Goal: Task Accomplishment & Management: Complete application form

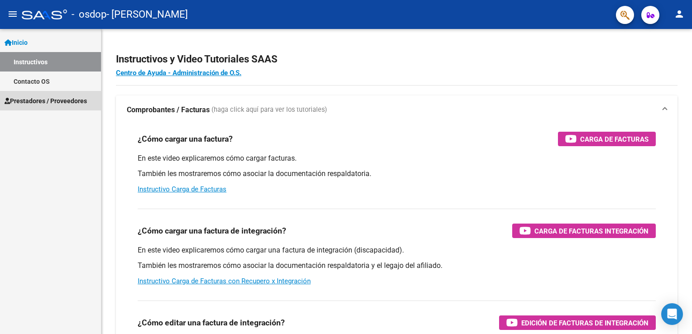
click at [53, 97] on span "Prestadores / Proveedores" at bounding box center [46, 101] width 82 height 10
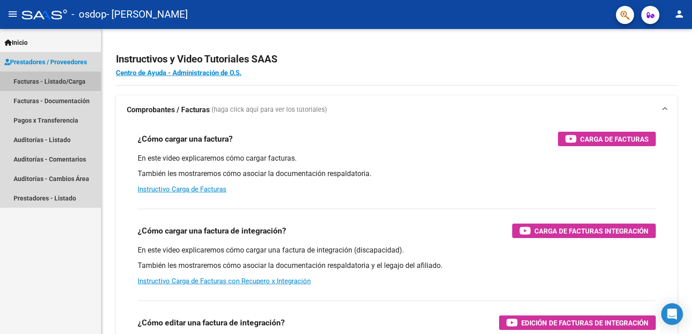
click at [77, 81] on link "Facturas - Listado/Carga" at bounding box center [50, 81] width 101 height 19
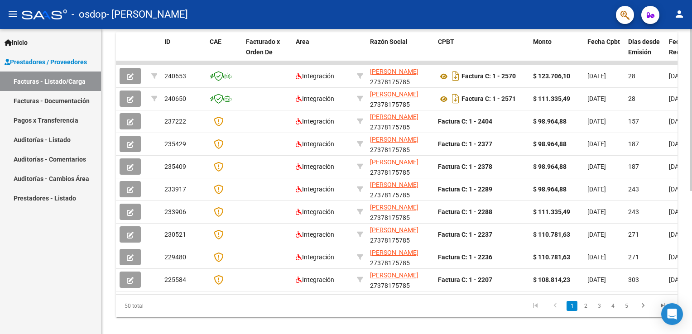
scroll to position [270, 0]
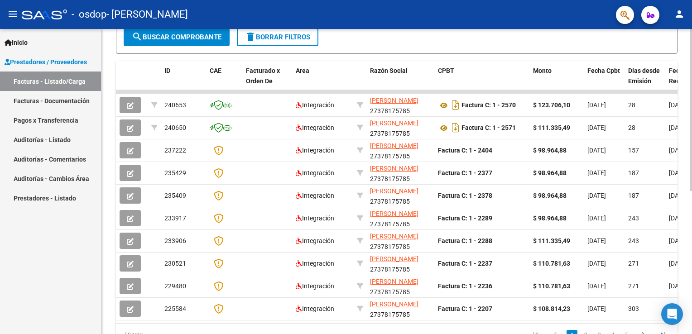
click at [683, 205] on div "Video tutorial PRESTADORES -> Listado de CPBTs Emitidos por Prestadores / Prove…" at bounding box center [398, 91] width 593 height 570
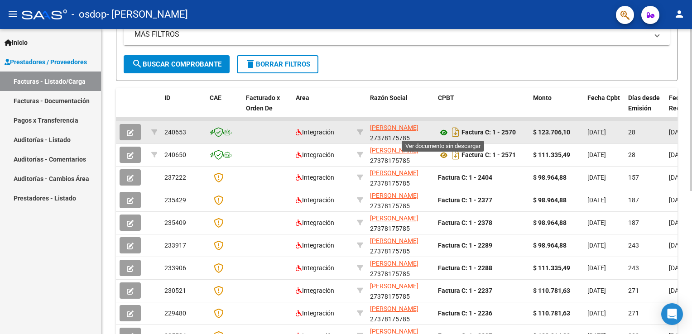
click at [449, 134] on icon at bounding box center [444, 132] width 12 height 11
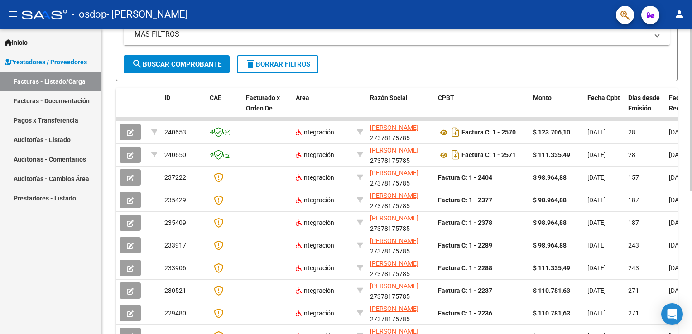
scroll to position [0, 0]
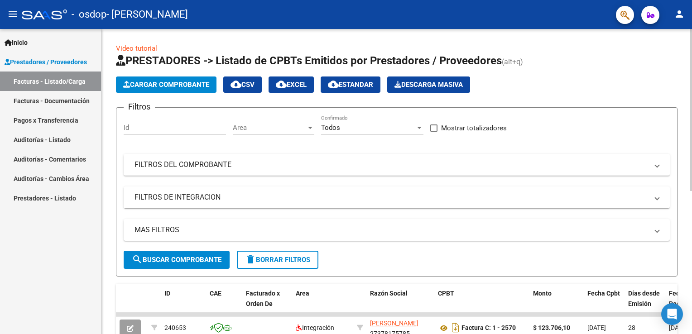
click at [692, 41] on html "menu - osdop - [PERSON_NAME] SOLEDAD person Inicio Instructivos Contacto OS Pre…" at bounding box center [346, 167] width 692 height 334
click at [198, 69] on app-list-header "PRESTADORES -> Listado de CPBTs Emitidos por Prestadores / Proveedores (alt+q) …" at bounding box center [397, 164] width 562 height 223
click at [202, 90] on button "Cargar Comprobante" at bounding box center [166, 85] width 101 height 16
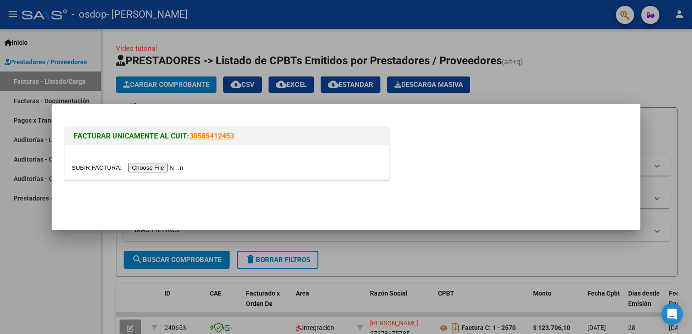
click at [160, 169] on input "file" at bounding box center [129, 168] width 115 height 10
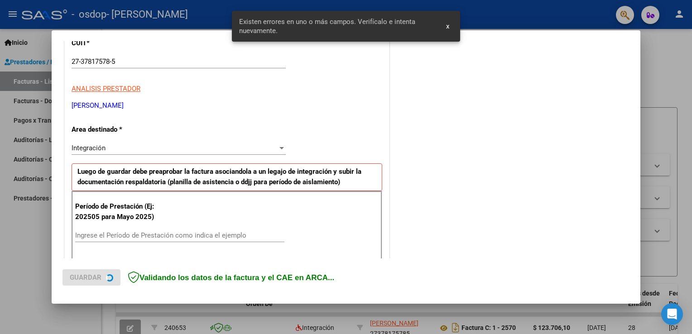
scroll to position [189, 0]
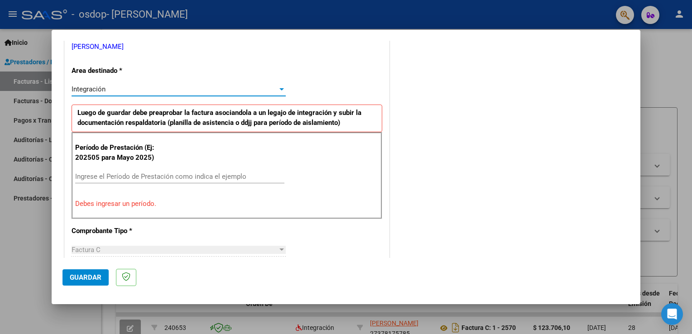
click at [263, 87] on div "Integración" at bounding box center [175, 89] width 206 height 8
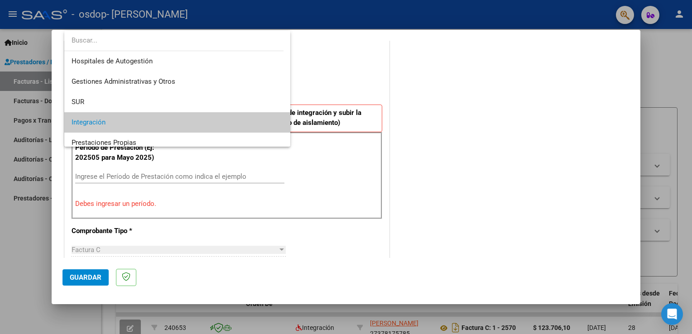
scroll to position [34, 0]
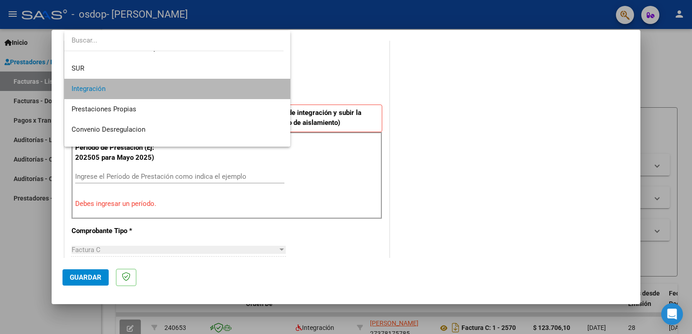
click at [263, 87] on span "Integración" at bounding box center [178, 89] width 212 height 20
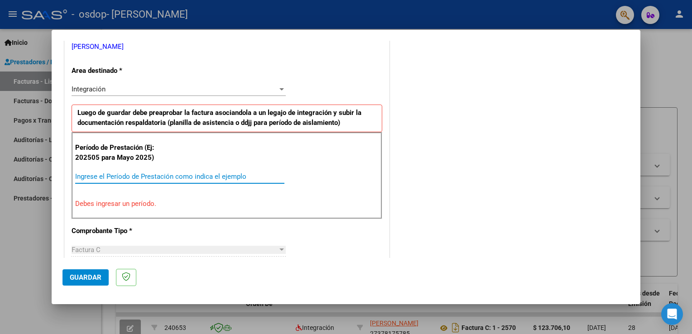
click at [116, 174] on input "Ingrese el Período de Prestación como indica el ejemplo" at bounding box center [179, 177] width 209 height 8
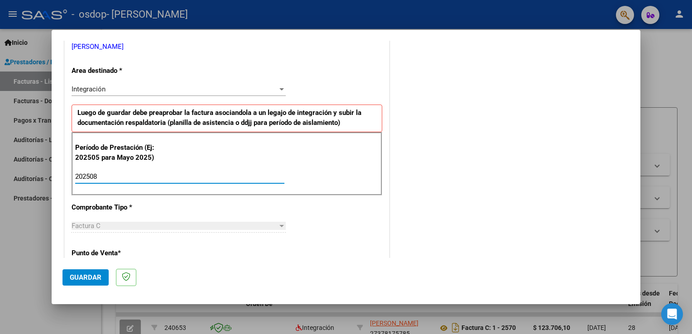
type input "202508"
click at [156, 227] on div "Factura C" at bounding box center [175, 226] width 206 height 8
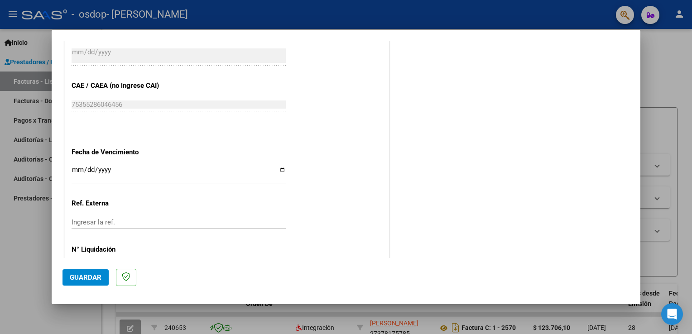
scroll to position [579, 0]
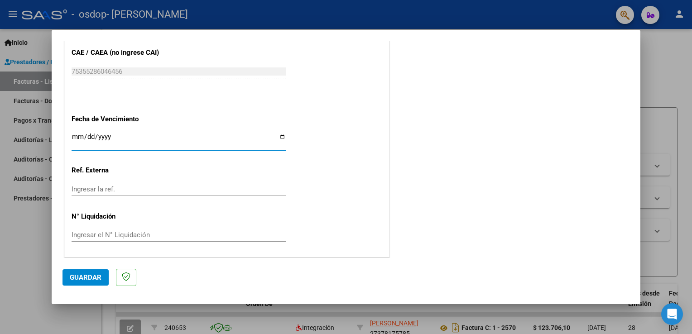
click at [283, 140] on input "Ingresar la fecha" at bounding box center [179, 140] width 214 height 15
click at [279, 137] on input "Ingresar la fecha" at bounding box center [179, 140] width 214 height 15
type input "[DATE]"
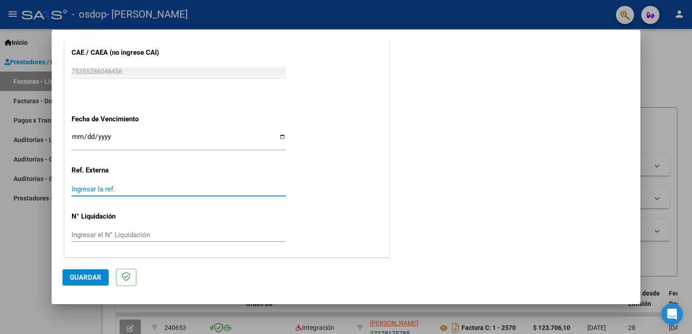
click at [105, 189] on input "Ingresar la ref." at bounding box center [179, 189] width 214 height 8
click at [107, 239] on div "Ingresar el N° Liquidación" at bounding box center [179, 235] width 214 height 14
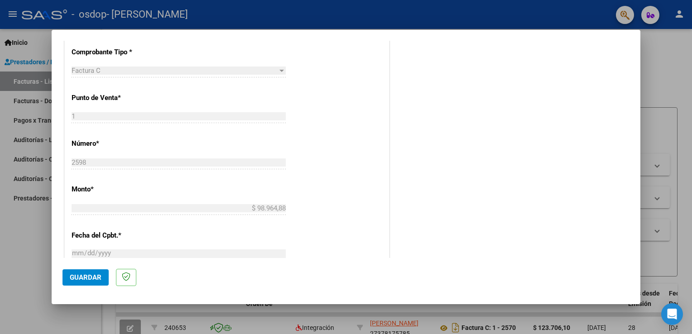
scroll to position [525, 0]
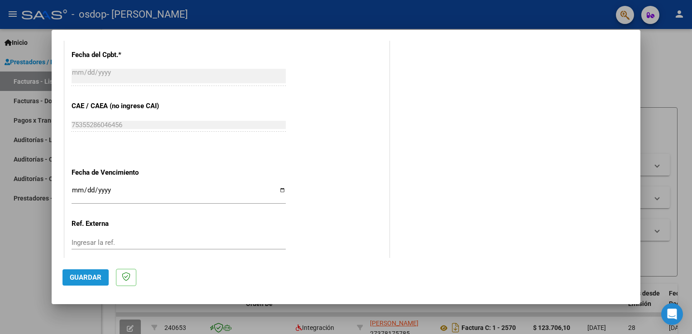
click at [95, 285] on button "Guardar" at bounding box center [86, 278] width 46 height 16
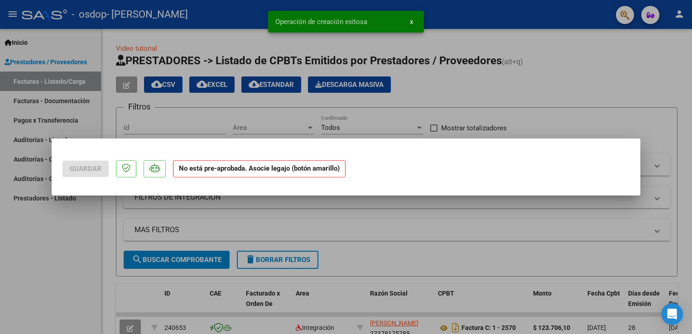
scroll to position [0, 0]
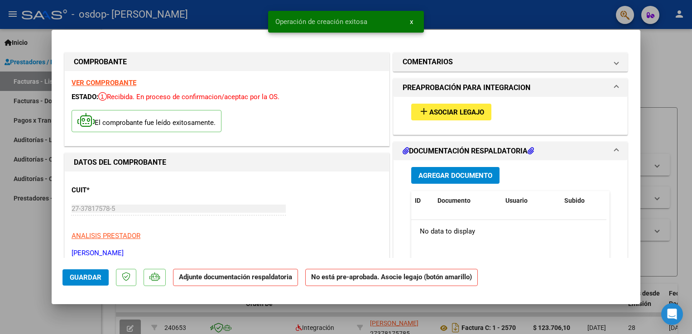
click at [477, 109] on span "Asociar Legajo" at bounding box center [457, 112] width 55 height 8
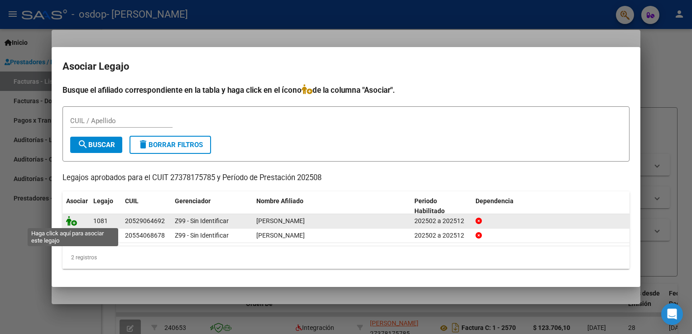
click at [73, 224] on icon at bounding box center [71, 221] width 11 height 10
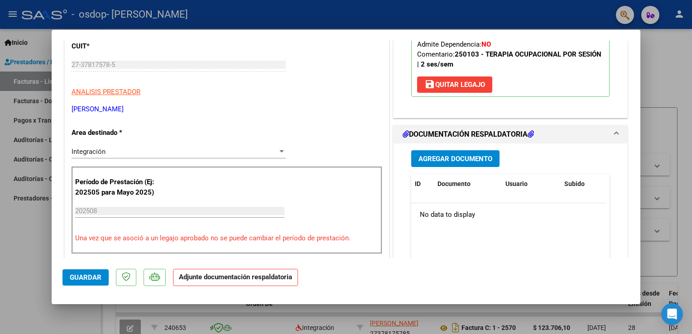
scroll to position [140, 0]
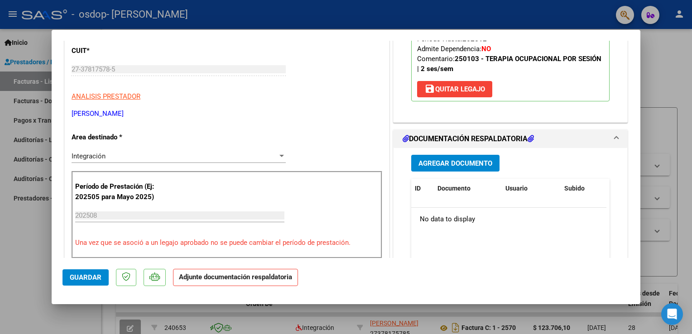
click at [450, 164] on span "Agregar Documento" at bounding box center [456, 164] width 74 height 8
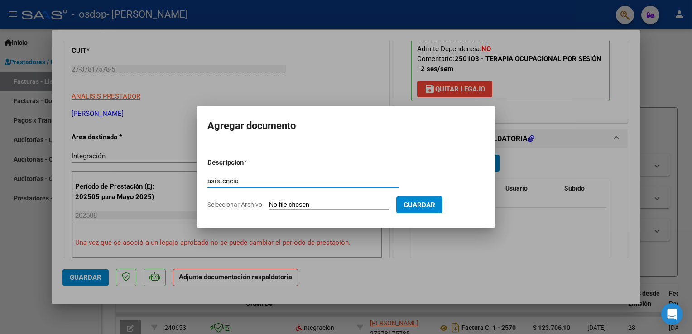
type input "asistencia"
click at [208, 207] on form "Descripcion * asistencia Escriba aquí una descripcion Seleccionar Archivo Guard…" at bounding box center [346, 184] width 277 height 66
click at [295, 208] on input "Seleccionar Archivo" at bounding box center [329, 205] width 120 height 9
type input "C:\fakepath\[PERSON_NAME].pdf"
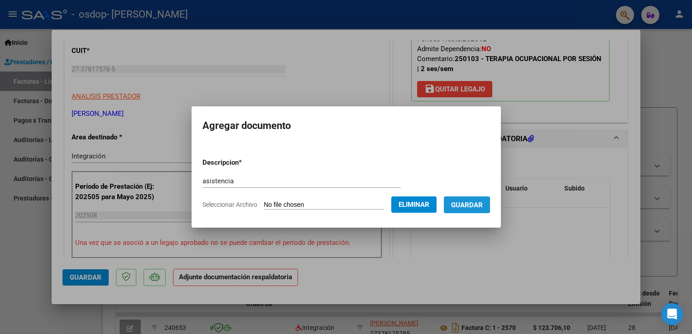
click at [468, 203] on span "Guardar" at bounding box center [467, 205] width 32 height 8
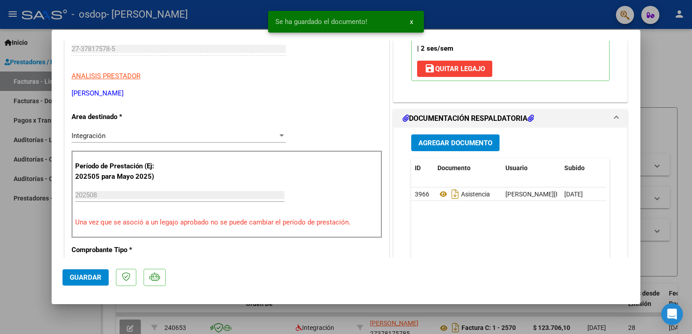
scroll to position [0, 0]
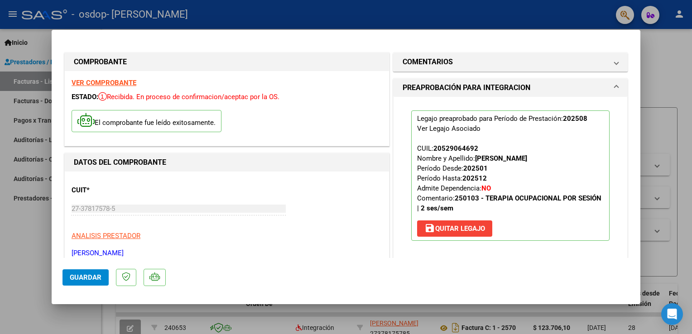
click at [90, 281] on span "Guardar" at bounding box center [86, 278] width 32 height 8
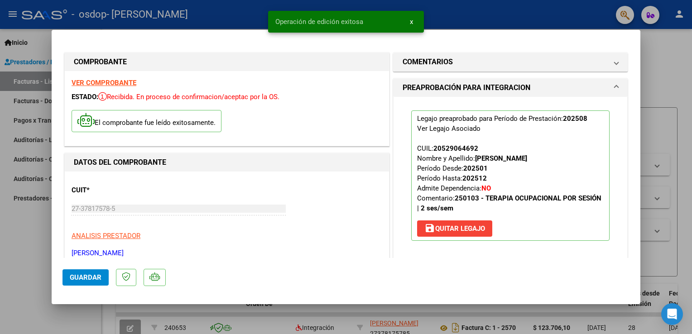
click at [692, 100] on html "menu - osdop - [PERSON_NAME] SOLEDAD person Inicio Instructivos Contacto OS Pre…" at bounding box center [346, 167] width 692 height 334
click at [642, 62] on div at bounding box center [346, 167] width 692 height 334
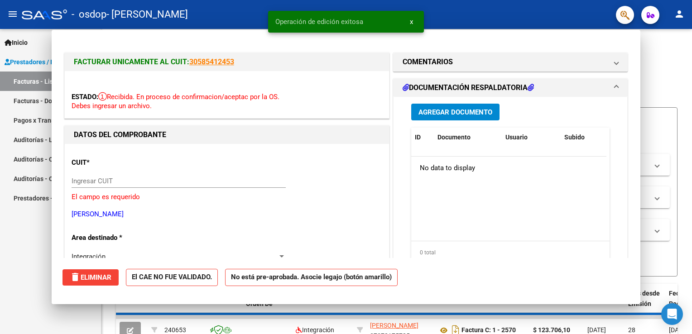
click at [642, 62] on h1 "PRESTADORES -> Listado de CPBTs Emitidos por Prestadores / Proveedores (alt+q)" at bounding box center [397, 61] width 562 height 16
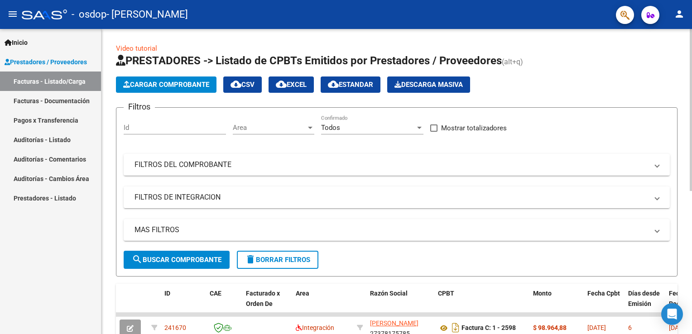
click at [678, 58] on div "Video tutorial PRESTADORES -> Listado de CPBTs Emitidos por Prestadores / Prove…" at bounding box center [398, 314] width 593 height 570
click at [182, 85] on span "Cargar Comprobante" at bounding box center [166, 85] width 86 height 8
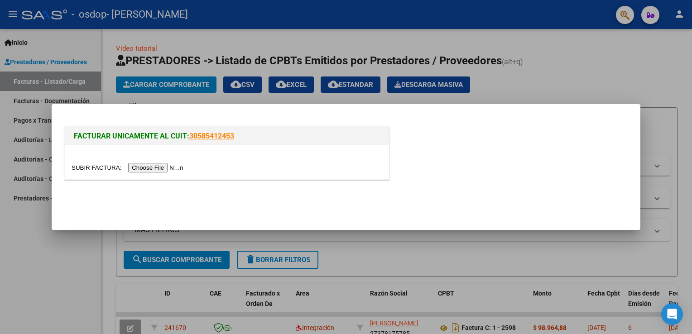
click at [159, 169] on input "file" at bounding box center [129, 168] width 115 height 10
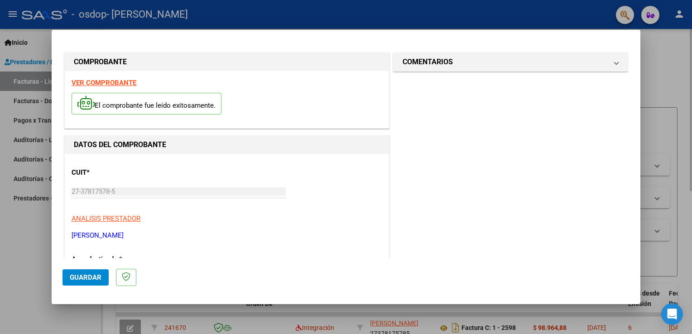
drag, startPoint x: 641, startPoint y: 123, endPoint x: 647, endPoint y: 77, distance: 47.1
click at [647, 77] on div at bounding box center [346, 167] width 692 height 334
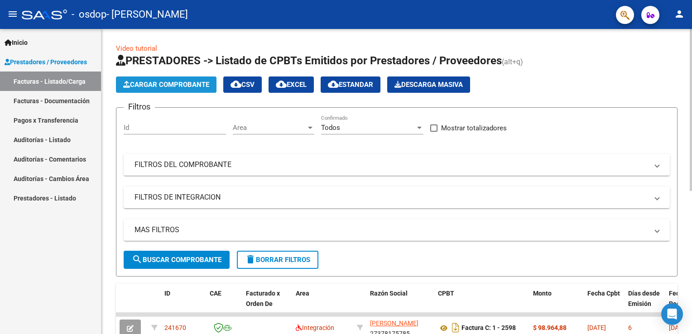
click at [170, 88] on button "Cargar Comprobante" at bounding box center [166, 85] width 101 height 16
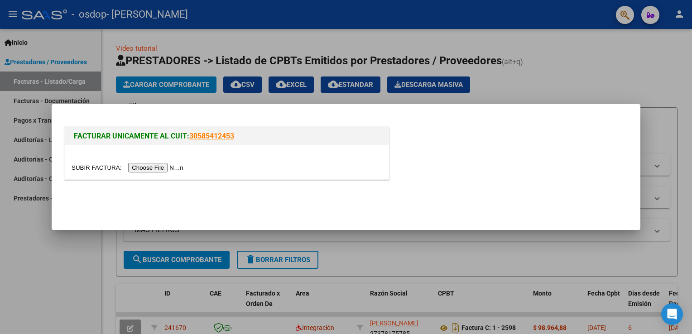
click at [163, 164] on input "file" at bounding box center [129, 168] width 115 height 10
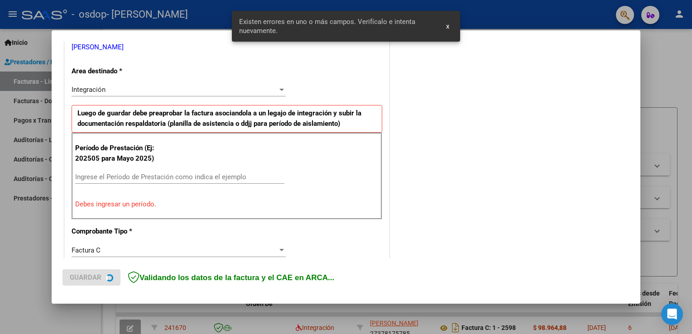
scroll to position [206, 0]
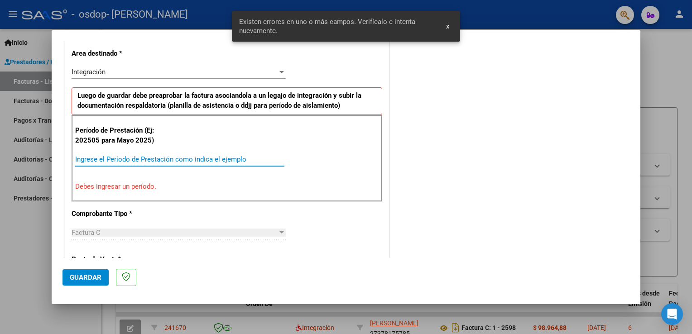
click at [120, 158] on input "Ingrese el Período de Prestación como indica el ejemplo" at bounding box center [179, 159] width 209 height 8
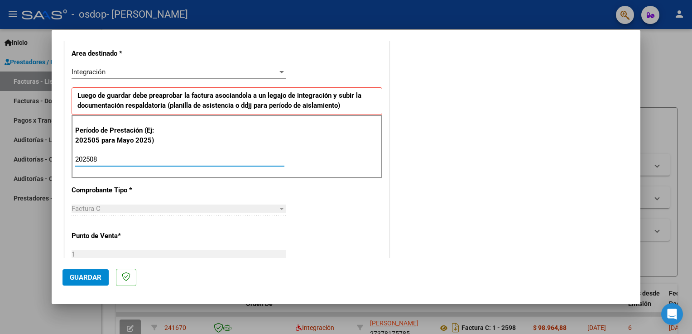
type input "202508"
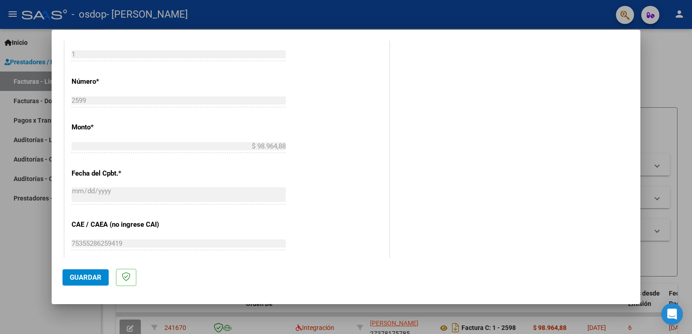
scroll to position [410, 0]
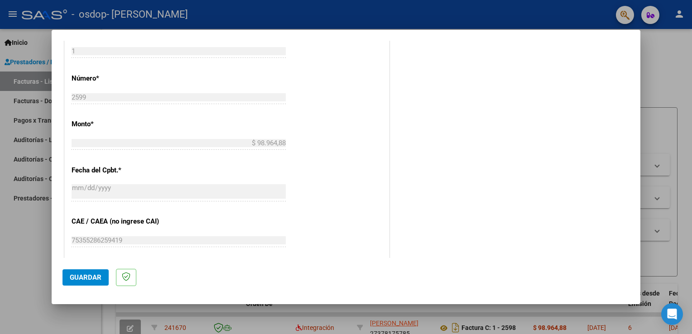
click at [272, 146] on div "$ 98.964,88 Ingresar el monto" at bounding box center [179, 143] width 214 height 14
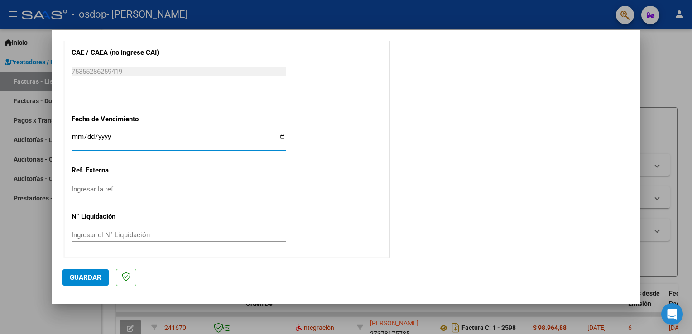
click at [277, 137] on input "Ingresar la fecha" at bounding box center [179, 140] width 214 height 15
type input "[DATE]"
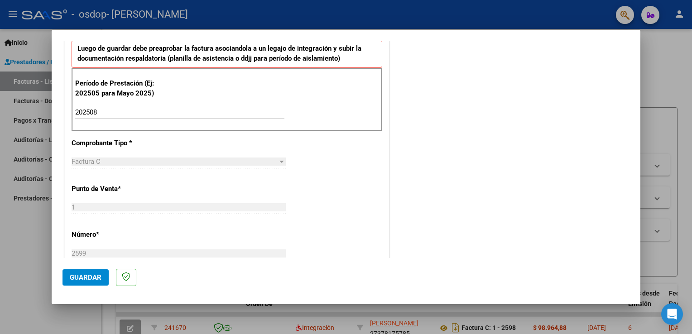
scroll to position [0, 0]
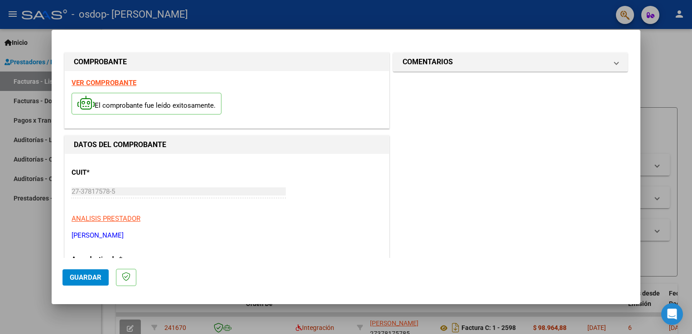
click at [692, 59] on html "menu - osdop - [PERSON_NAME] SOLEDAD person Inicio Instructivos Contacto OS Pre…" at bounding box center [346, 167] width 692 height 334
click at [658, 65] on div at bounding box center [346, 167] width 692 height 334
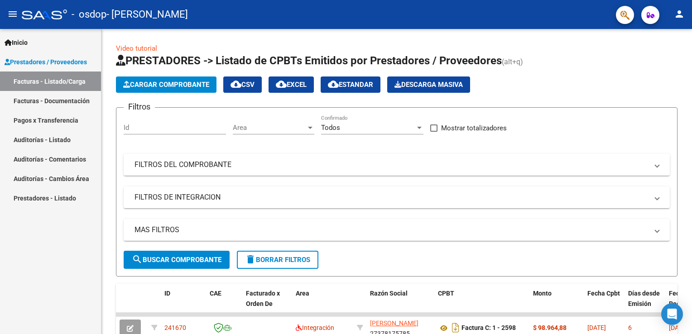
click at [658, 65] on h1 "PRESTADORES -> Listado de CPBTs Emitidos por Prestadores / Proveedores (alt+q)" at bounding box center [397, 61] width 562 height 16
click at [684, 28] on div "menu - osdop - [PERSON_NAME] SOLEDAD person Inicio Instructivos Contacto OS Pre…" at bounding box center [346, 167] width 692 height 334
click at [206, 262] on span "search Buscar Comprobante" at bounding box center [177, 260] width 90 height 8
click at [173, 85] on span "Cargar Comprobante" at bounding box center [166, 85] width 86 height 8
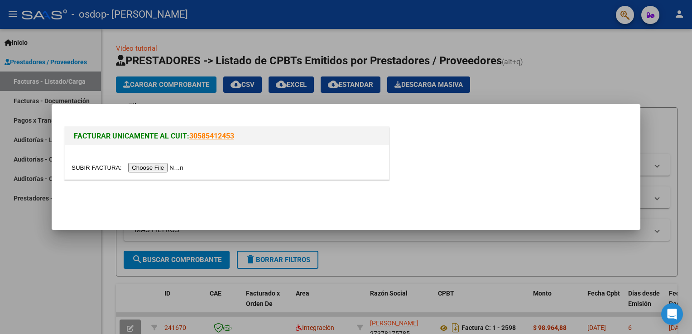
click at [167, 166] on input "file" at bounding box center [129, 168] width 115 height 10
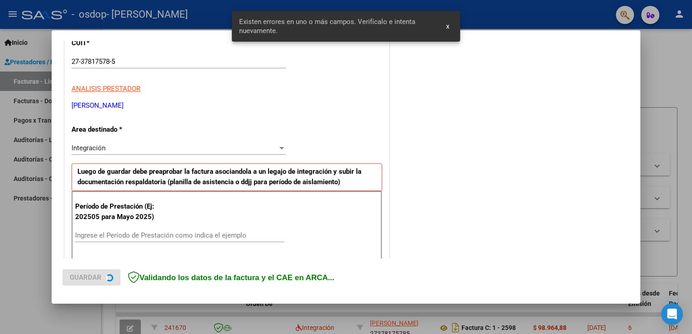
scroll to position [189, 0]
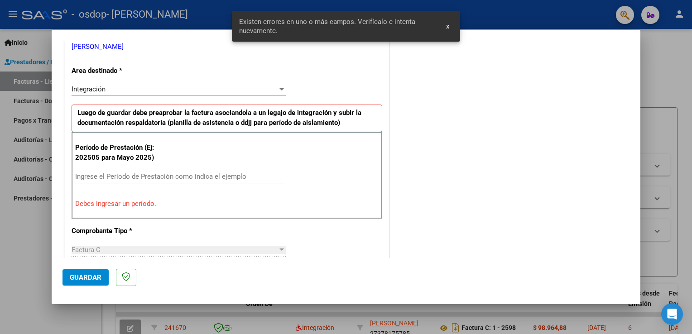
click at [147, 95] on div "Integración Seleccionar Area" at bounding box center [179, 89] width 214 height 14
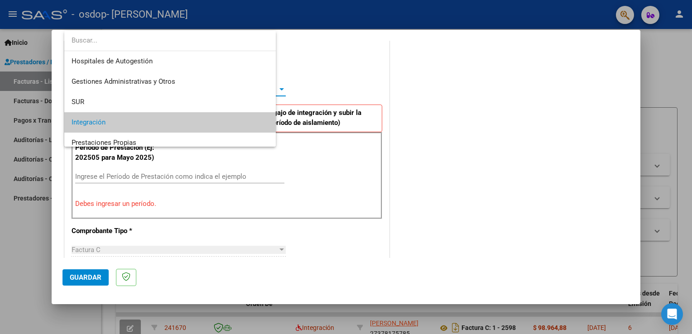
scroll to position [34, 0]
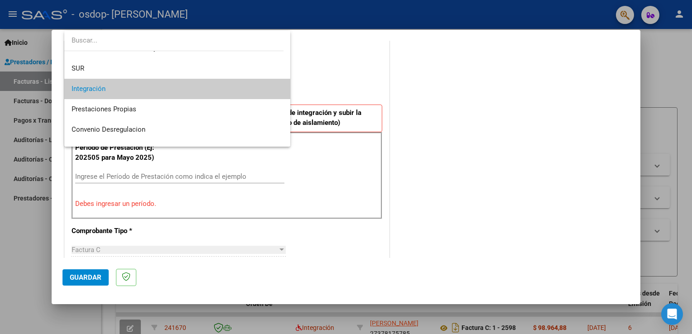
click at [198, 196] on div at bounding box center [346, 167] width 692 height 334
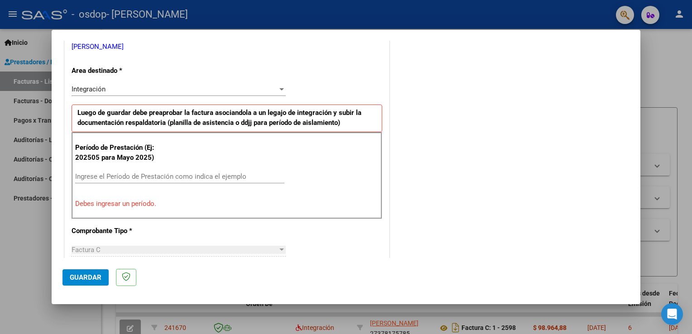
click at [144, 180] on div "Ingrese el Período de Prestación como indica el ejemplo" at bounding box center [179, 177] width 209 height 14
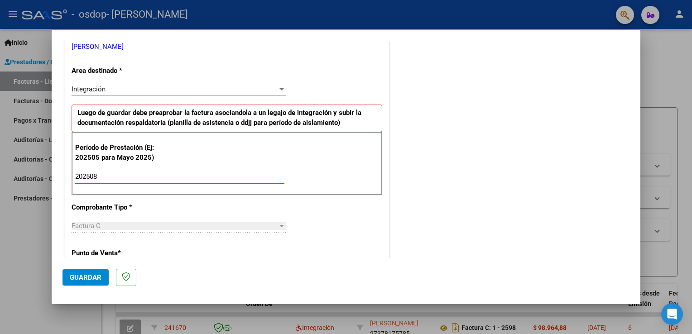
type input "202508"
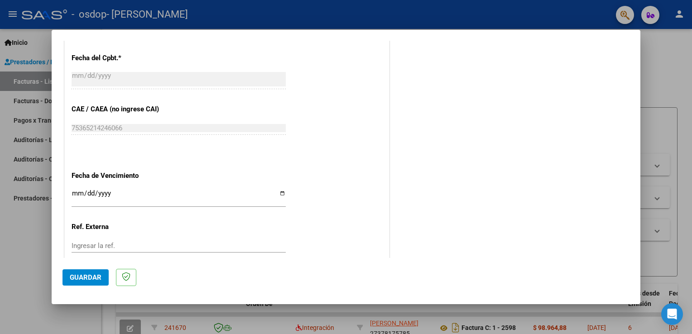
scroll to position [579, 0]
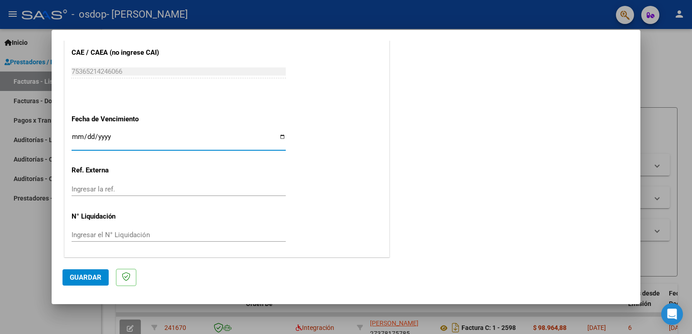
click at [281, 135] on input "Ingresar la fecha" at bounding box center [179, 140] width 214 height 15
type input "[DATE]"
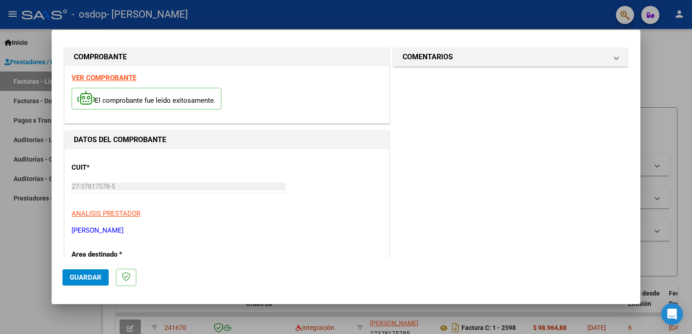
scroll to position [0, 0]
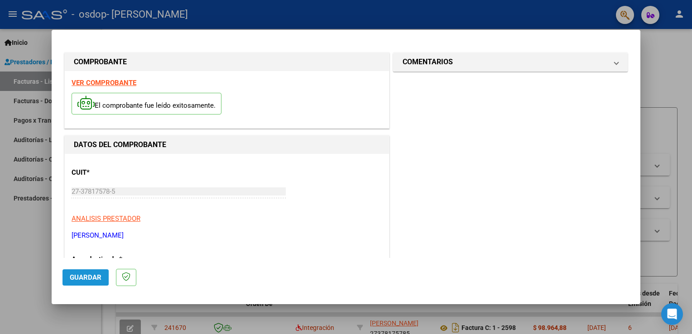
click at [81, 275] on span "Guardar" at bounding box center [86, 278] width 32 height 8
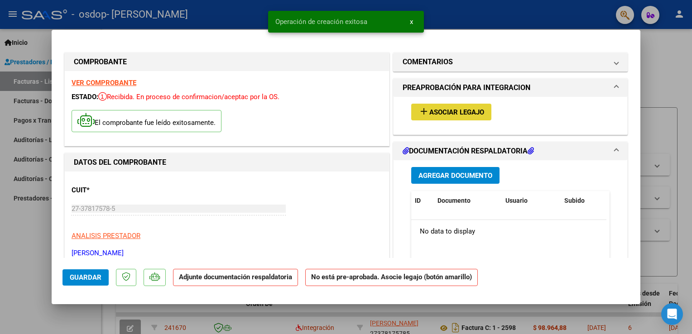
click at [456, 106] on button "add Asociar Legajo" at bounding box center [451, 112] width 80 height 17
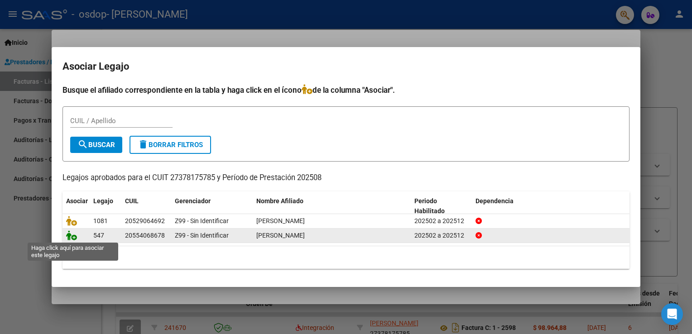
click at [73, 239] on icon at bounding box center [71, 236] width 11 height 10
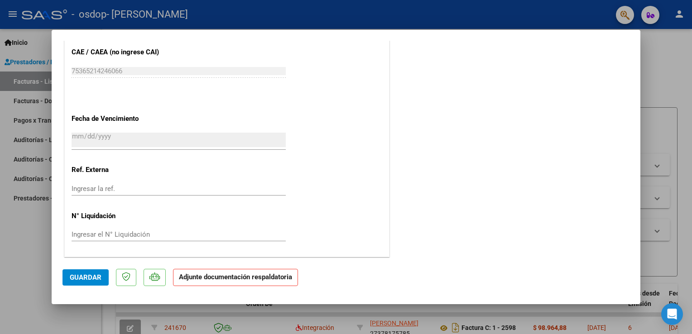
scroll to position [82, 0]
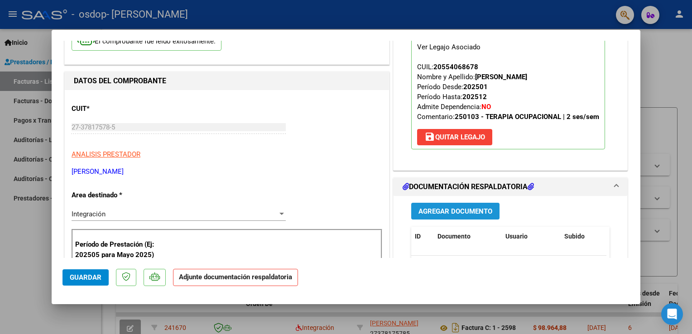
click at [437, 207] on span "Agregar Documento" at bounding box center [456, 211] width 74 height 8
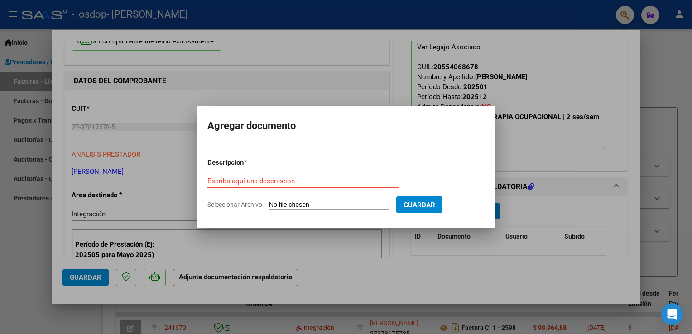
click at [256, 201] on span "Seleccionar Archivo" at bounding box center [235, 204] width 55 height 7
click at [269, 201] on input "Seleccionar Archivo" at bounding box center [329, 205] width 120 height 9
type input "C:\fakepath\[PERSON_NAME].pdf"
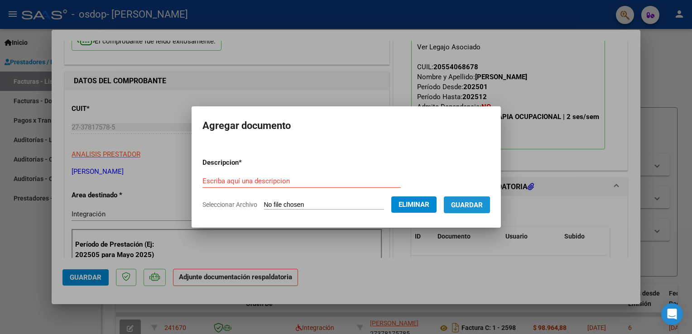
click at [474, 206] on span "Guardar" at bounding box center [467, 205] width 32 height 8
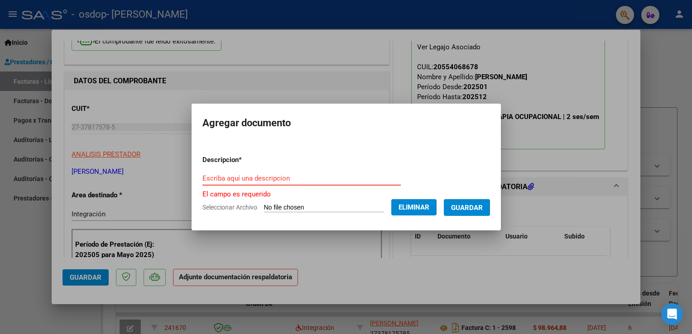
click at [276, 180] on input "Escriba aquí una descripcion" at bounding box center [302, 178] width 198 height 8
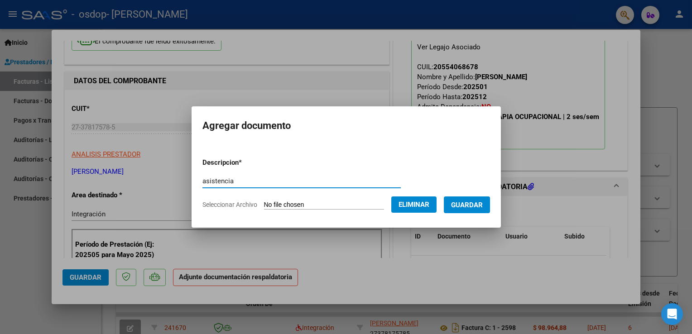
type input "asistencia"
click at [466, 208] on span "Guardar" at bounding box center [467, 205] width 32 height 8
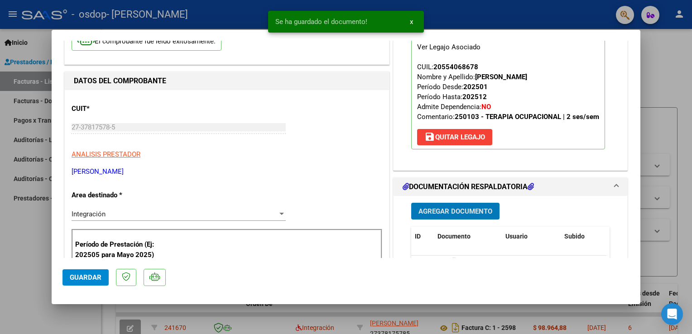
click at [77, 278] on span "Guardar" at bounding box center [86, 278] width 32 height 8
click at [672, 56] on div at bounding box center [346, 167] width 692 height 334
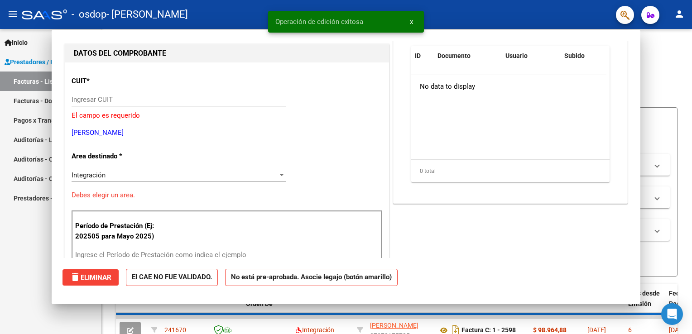
scroll to position [0, 0]
